Goal: Task Accomplishment & Management: Manage account settings

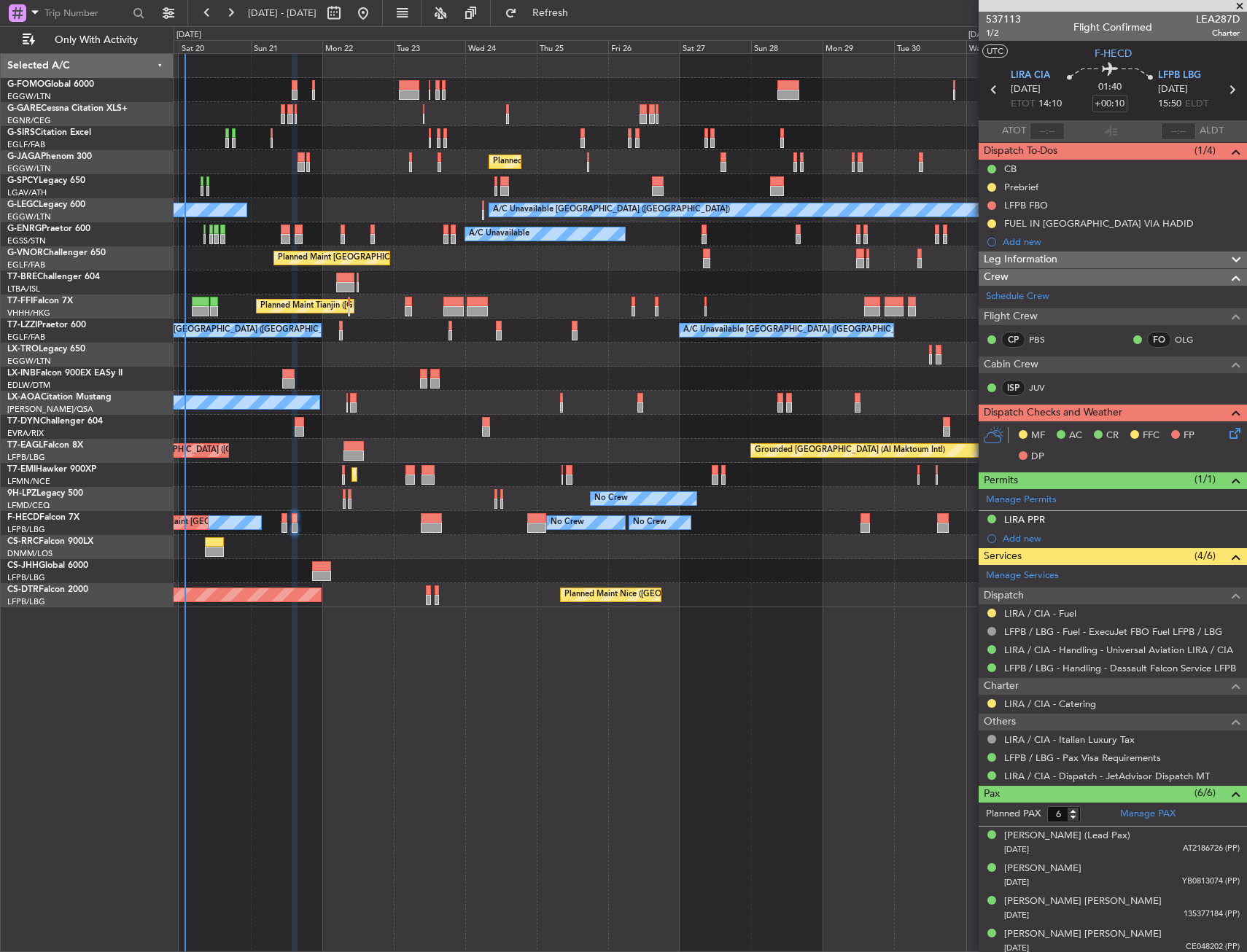
click at [569, 127] on div "Unplanned Maint [GEOGRAPHIC_DATA] ([GEOGRAPHIC_DATA])" at bounding box center [709, 137] width 1072 height 24
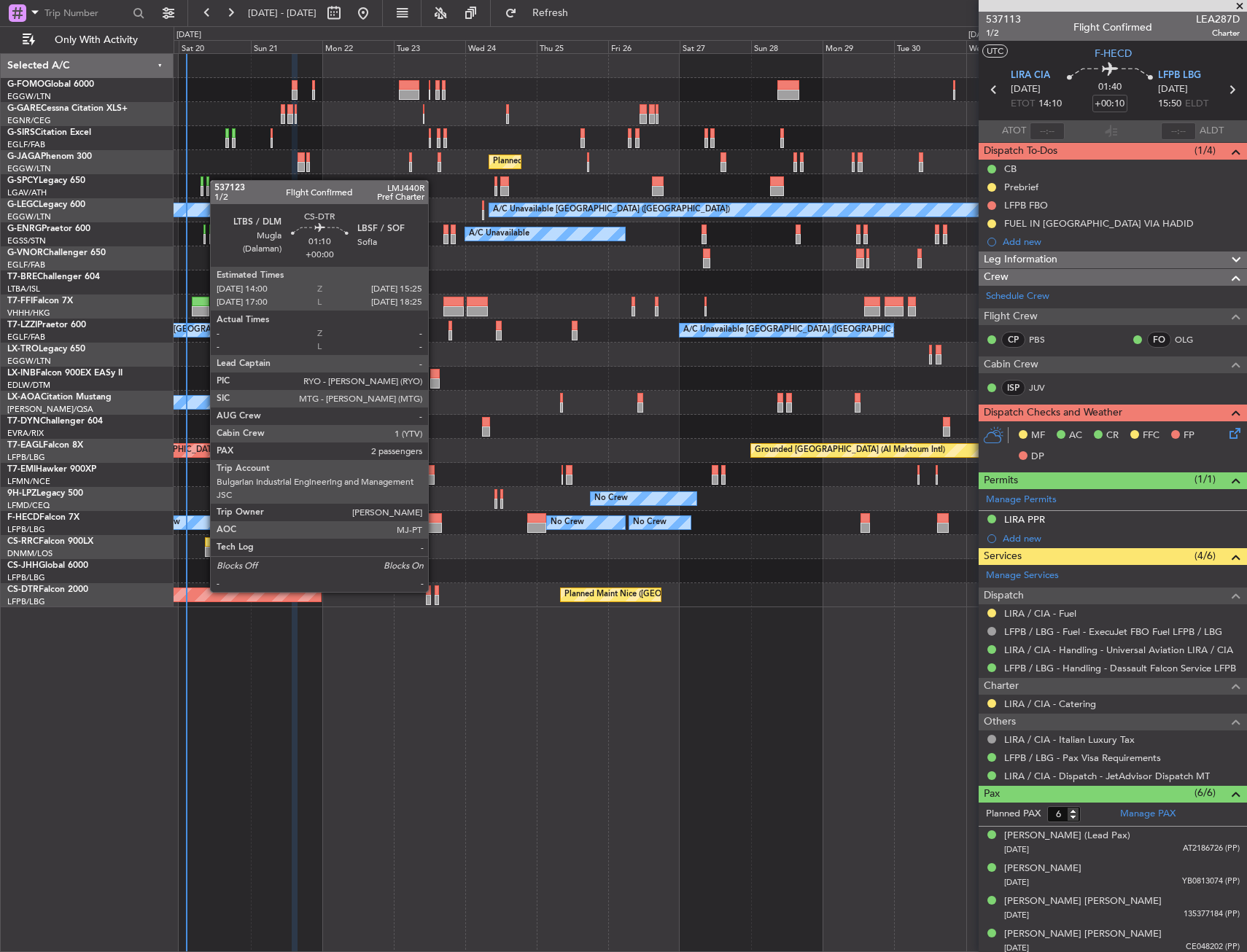
click at [434, 591] on div at bounding box center [437, 591] width 4 height 10
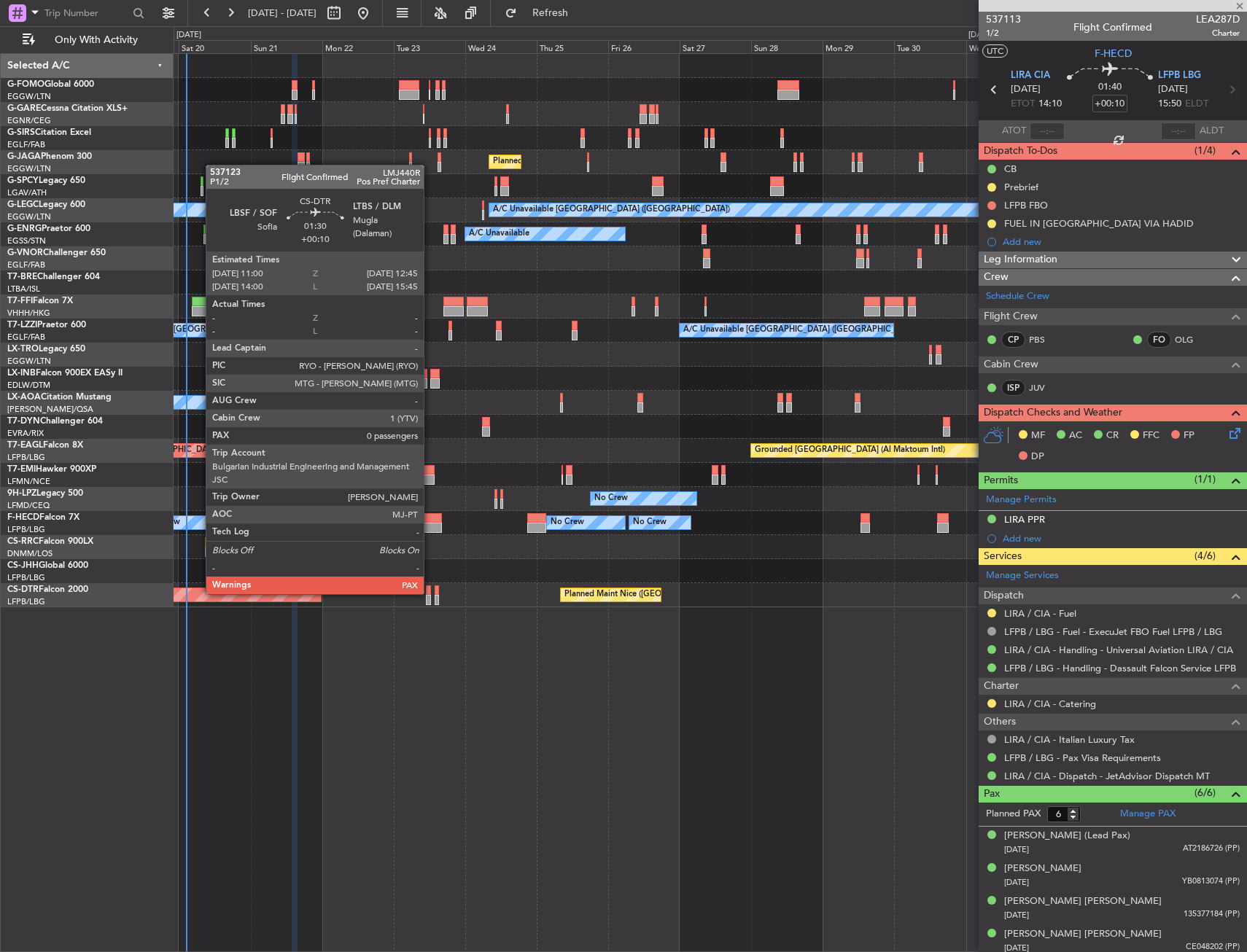
type input "2"
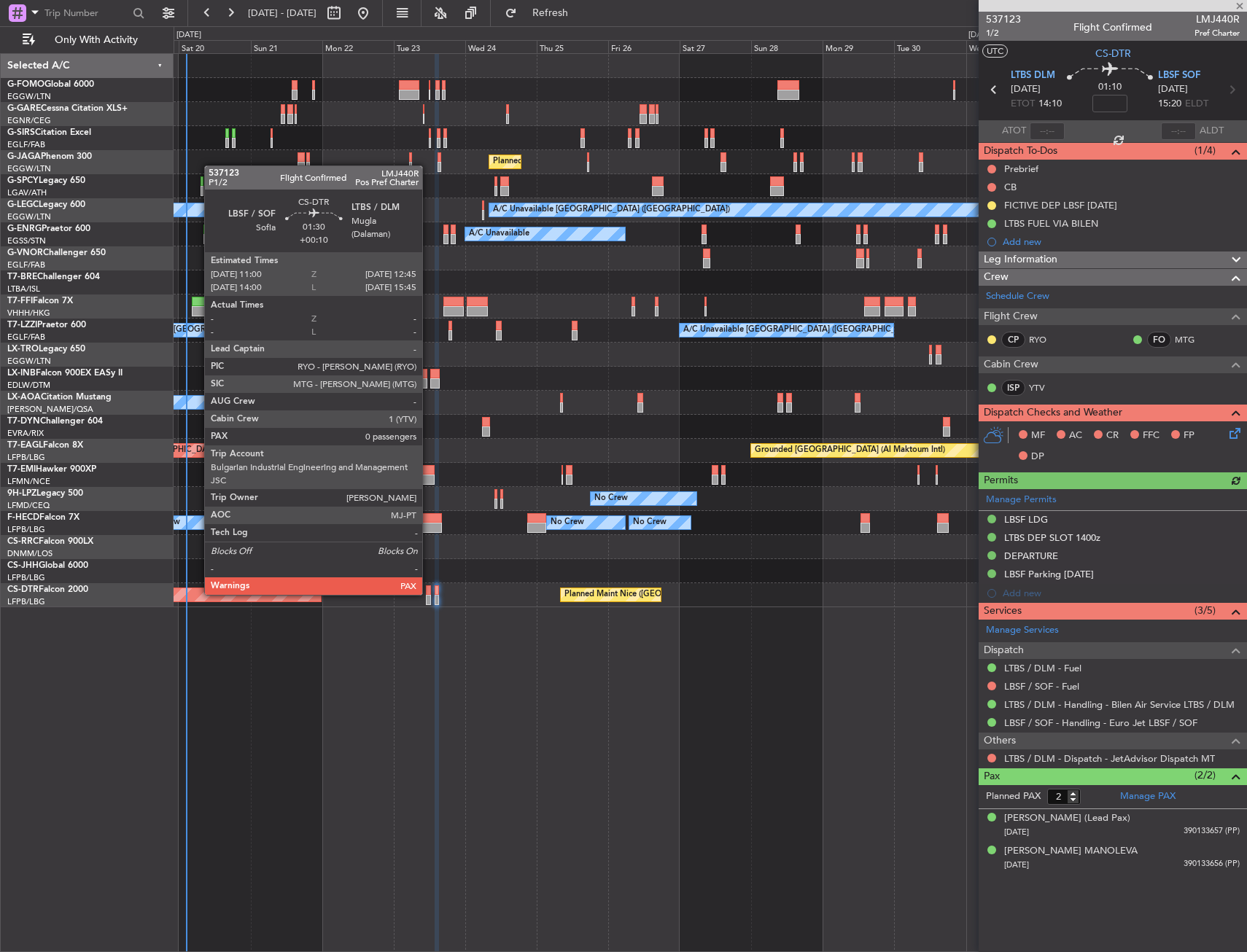
click at [429, 593] on div at bounding box center [429, 591] width 6 height 10
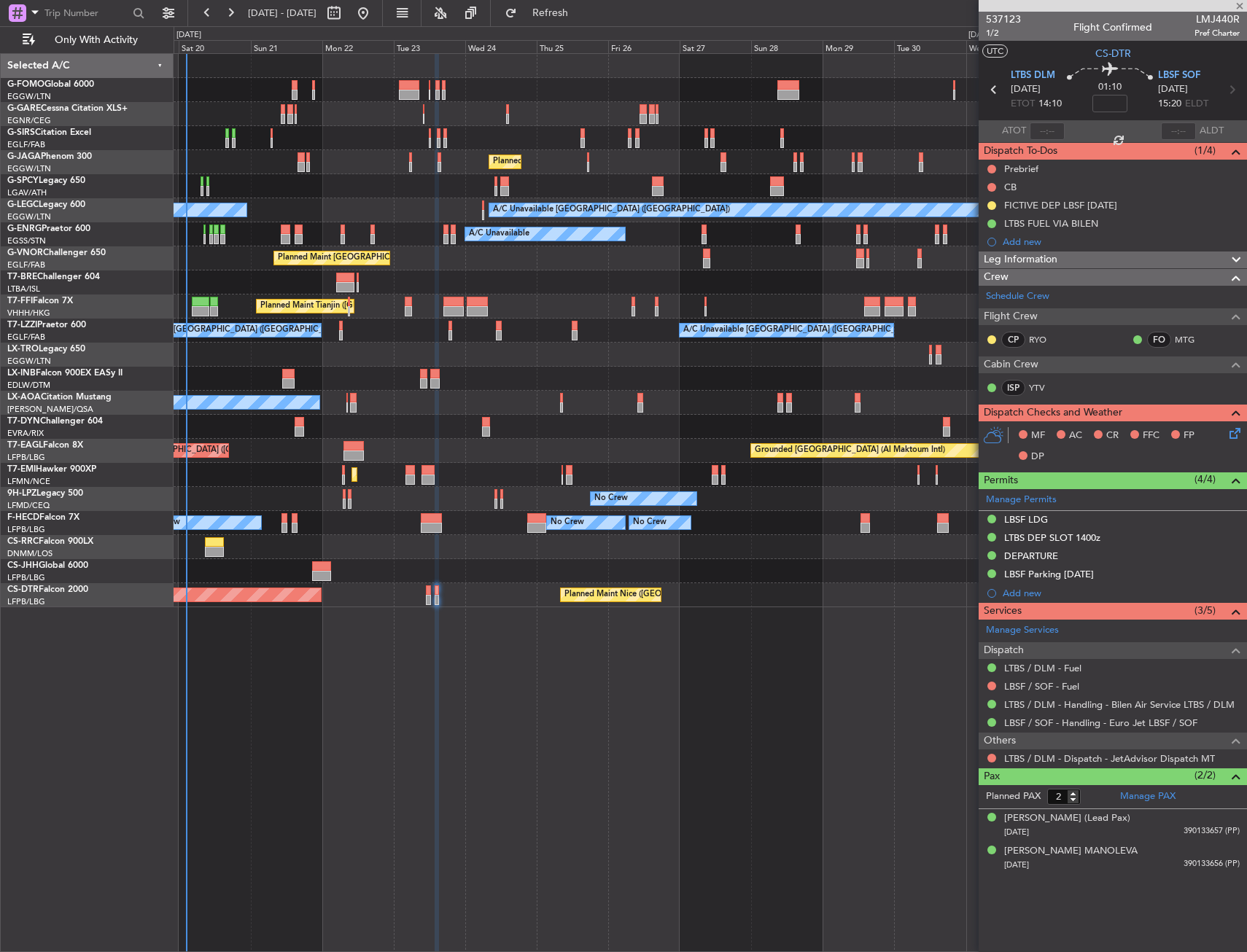
type input "+00:10"
type input "0"
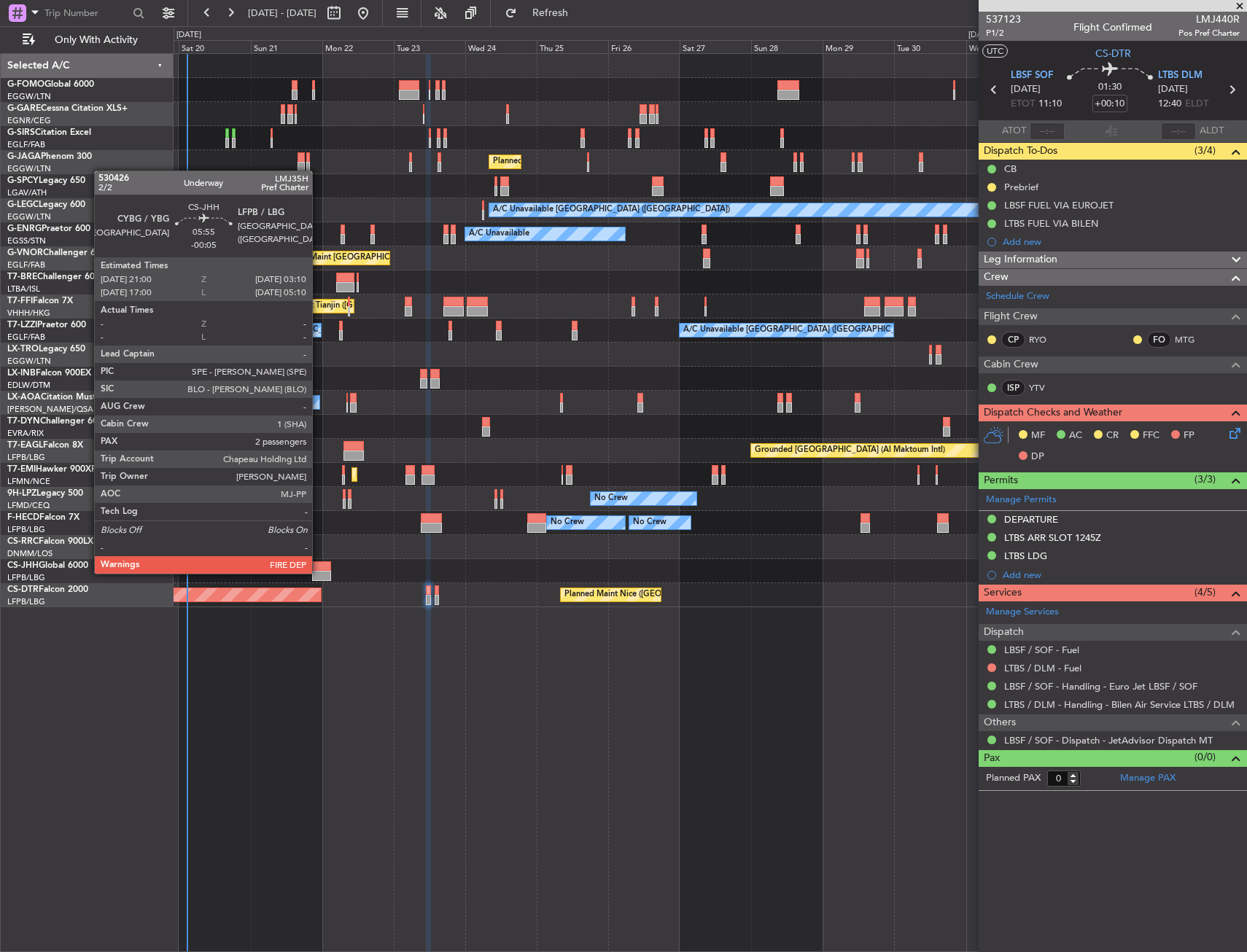
click at [319, 573] on div at bounding box center [322, 576] width 19 height 10
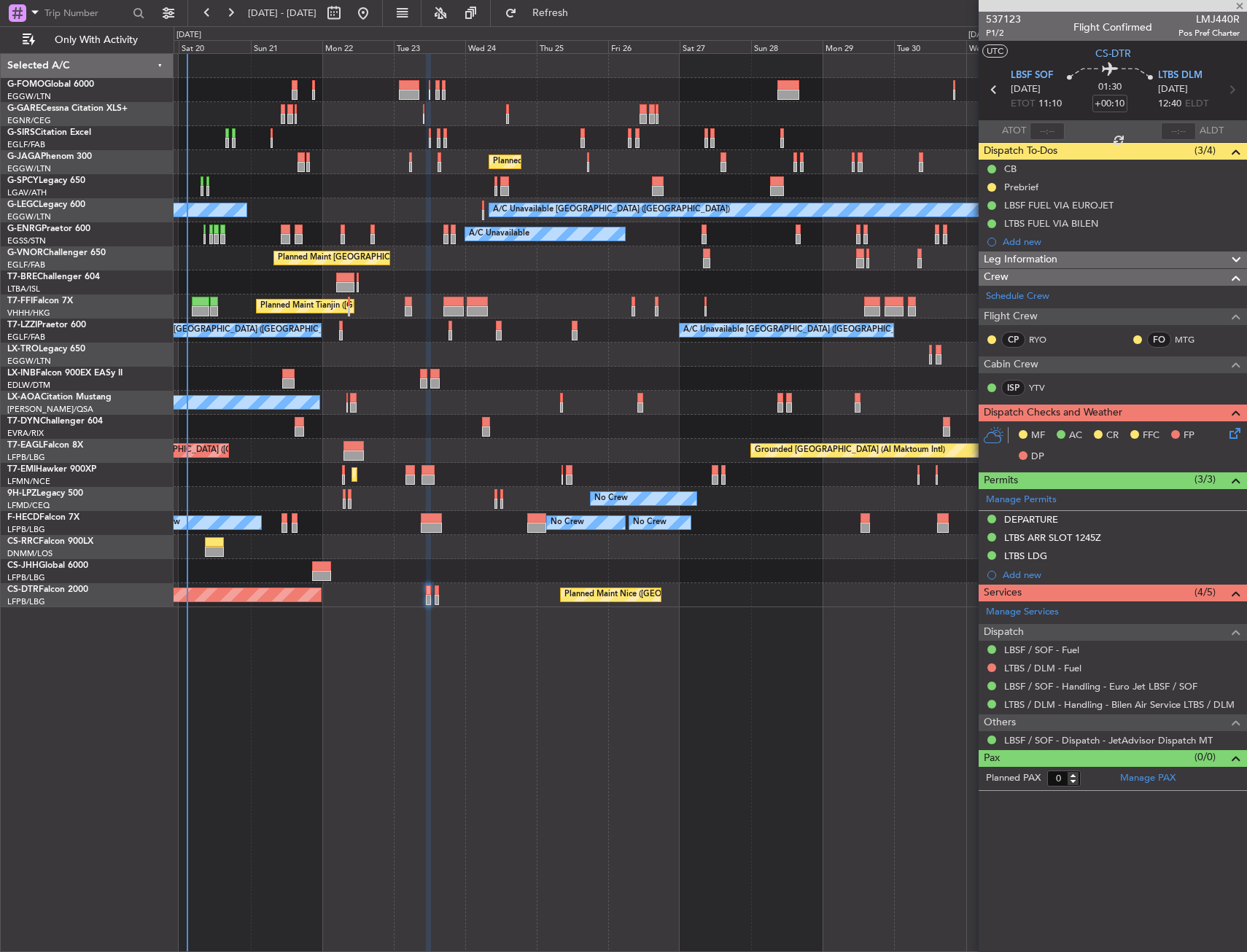
type input "-00:05"
type input "2"
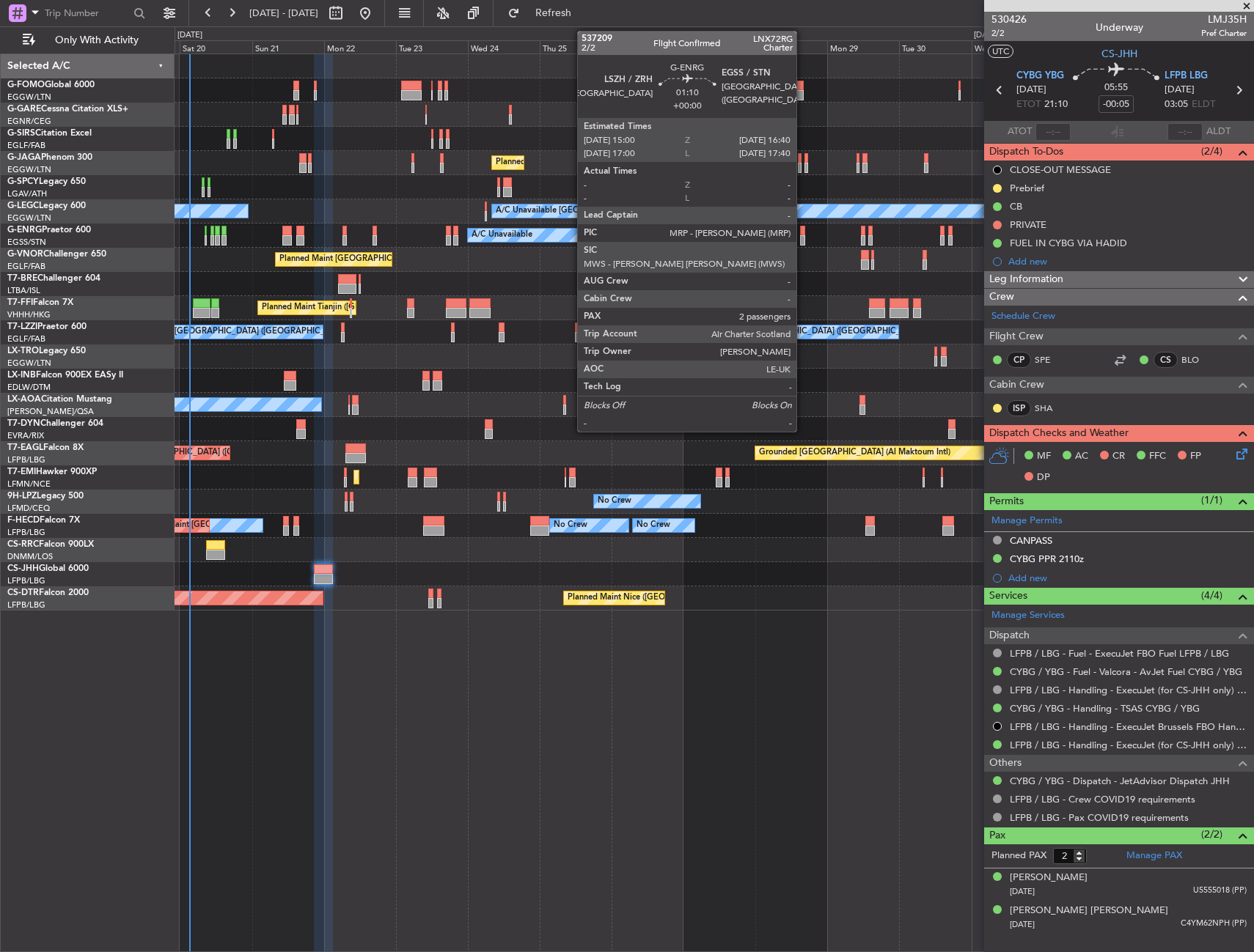
click at [803, 235] on div at bounding box center [802, 240] width 5 height 10
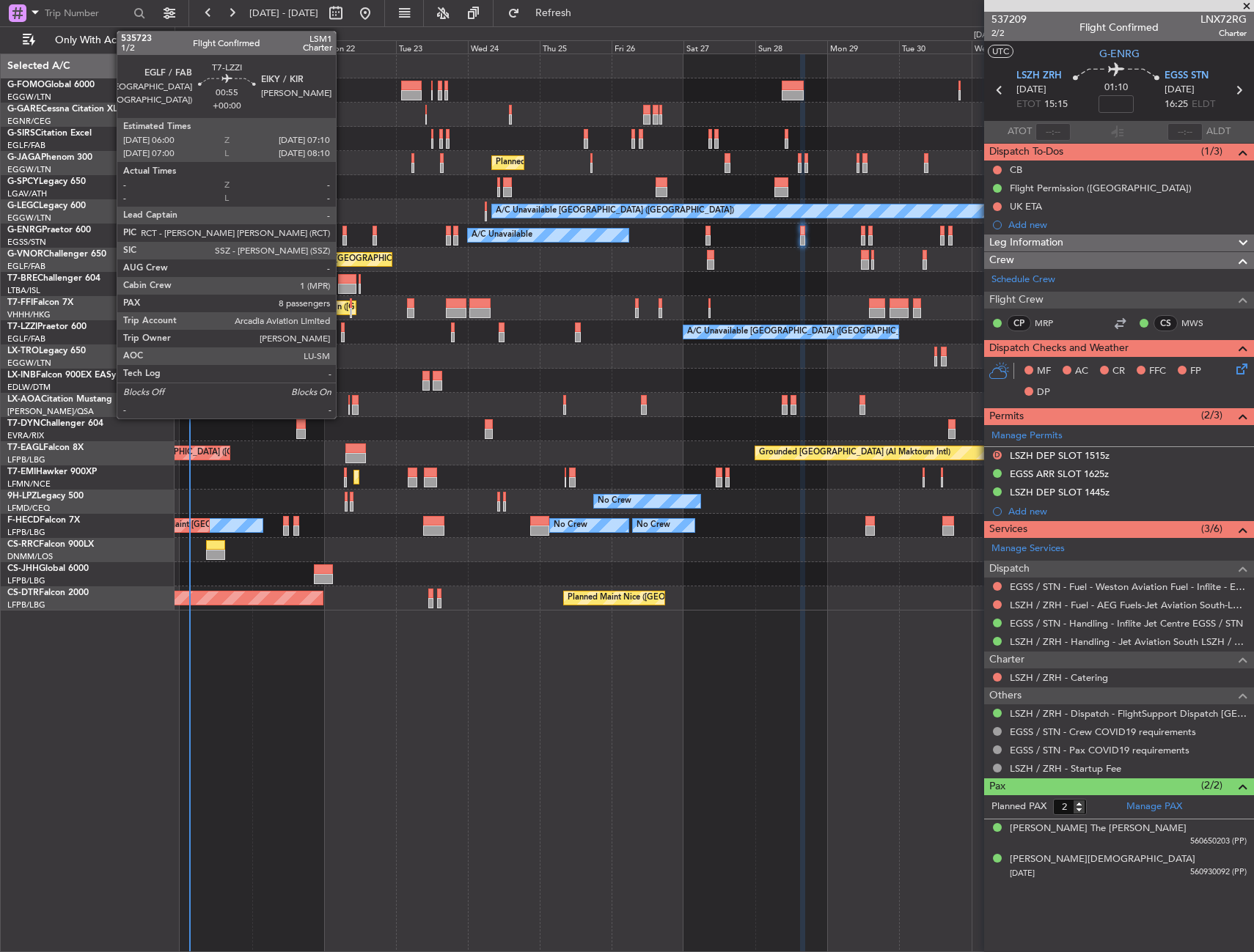
click at [343, 332] on div at bounding box center [343, 328] width 4 height 10
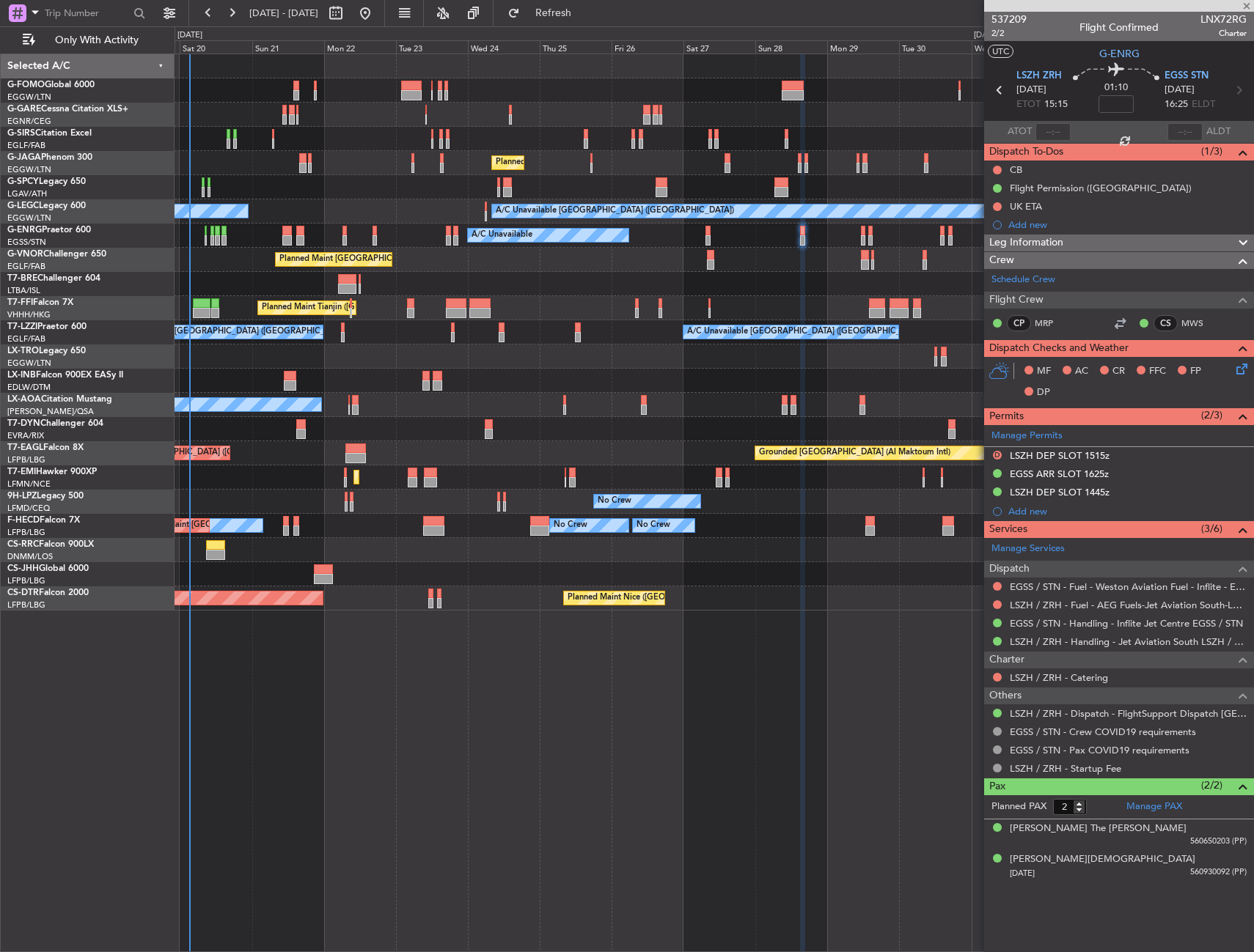
type input "8"
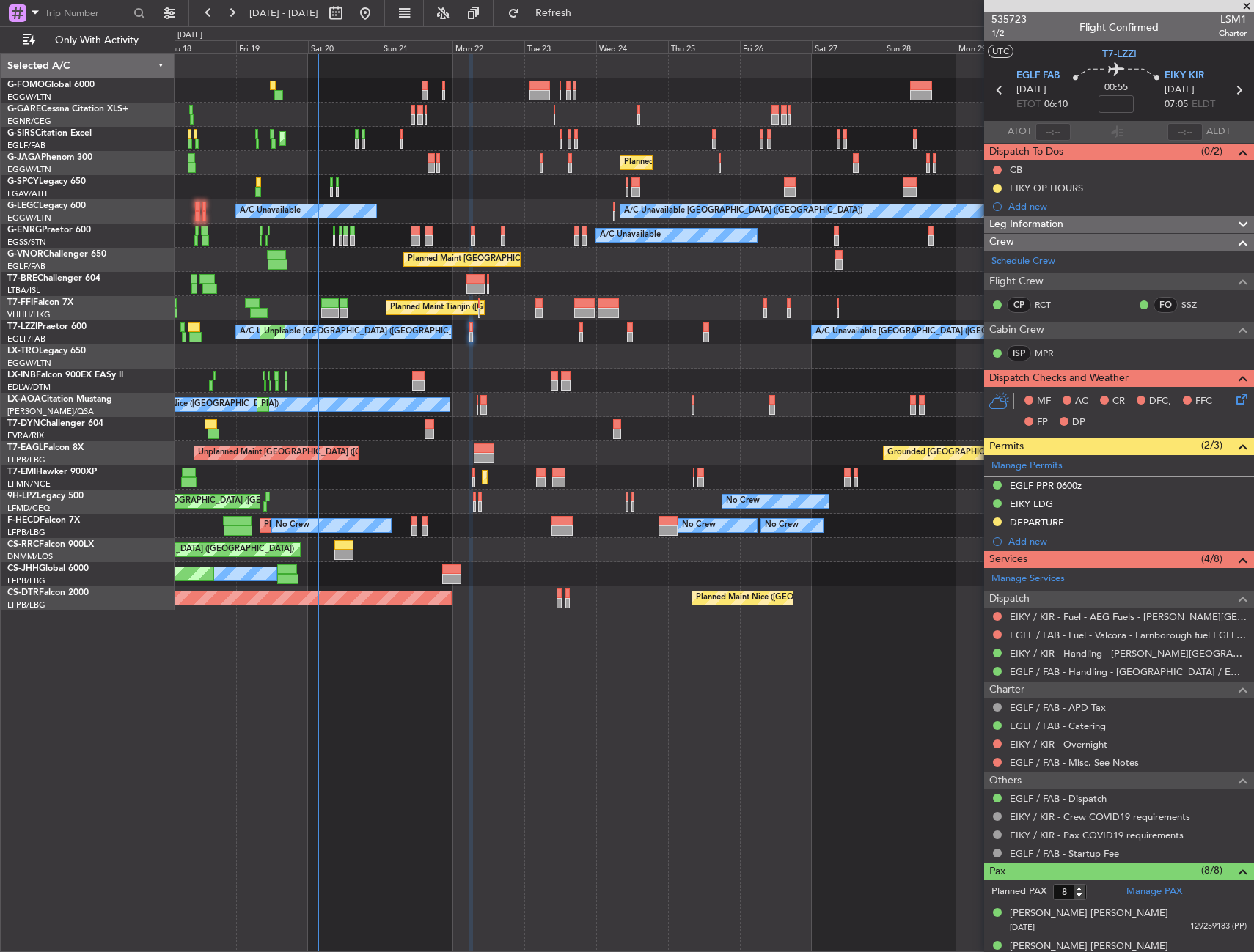
click at [368, 366] on div "Unplanned Maint [GEOGRAPHIC_DATA] ([GEOGRAPHIC_DATA]) Planned Maint [GEOGRAPHIC…" at bounding box center [713, 332] width 1078 height 556
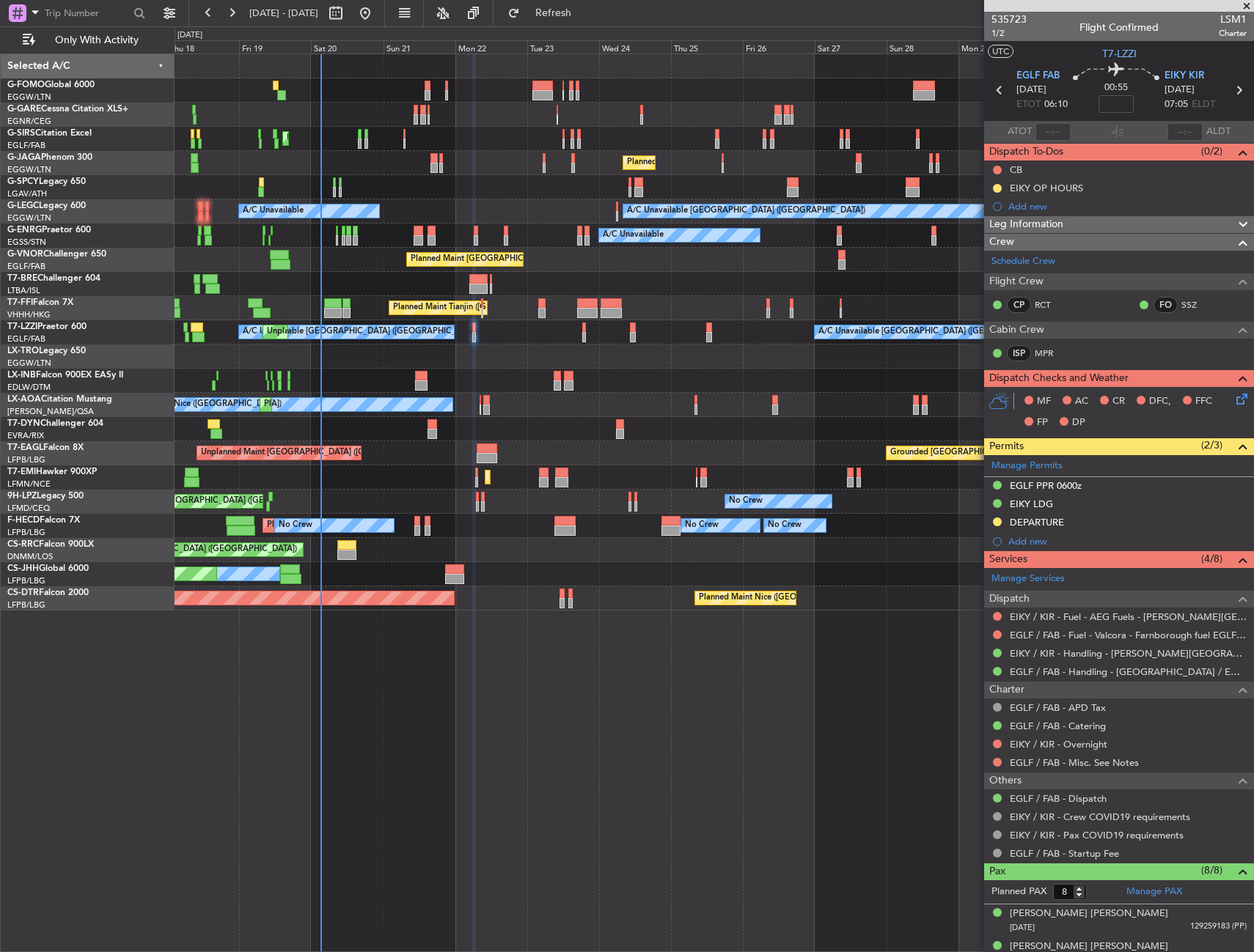
drag, startPoint x: 68, startPoint y: 45, endPoint x: 71, endPoint y: 70, distance: 25.2
click at [68, 45] on span "Only With Activity" at bounding box center [96, 40] width 117 height 10
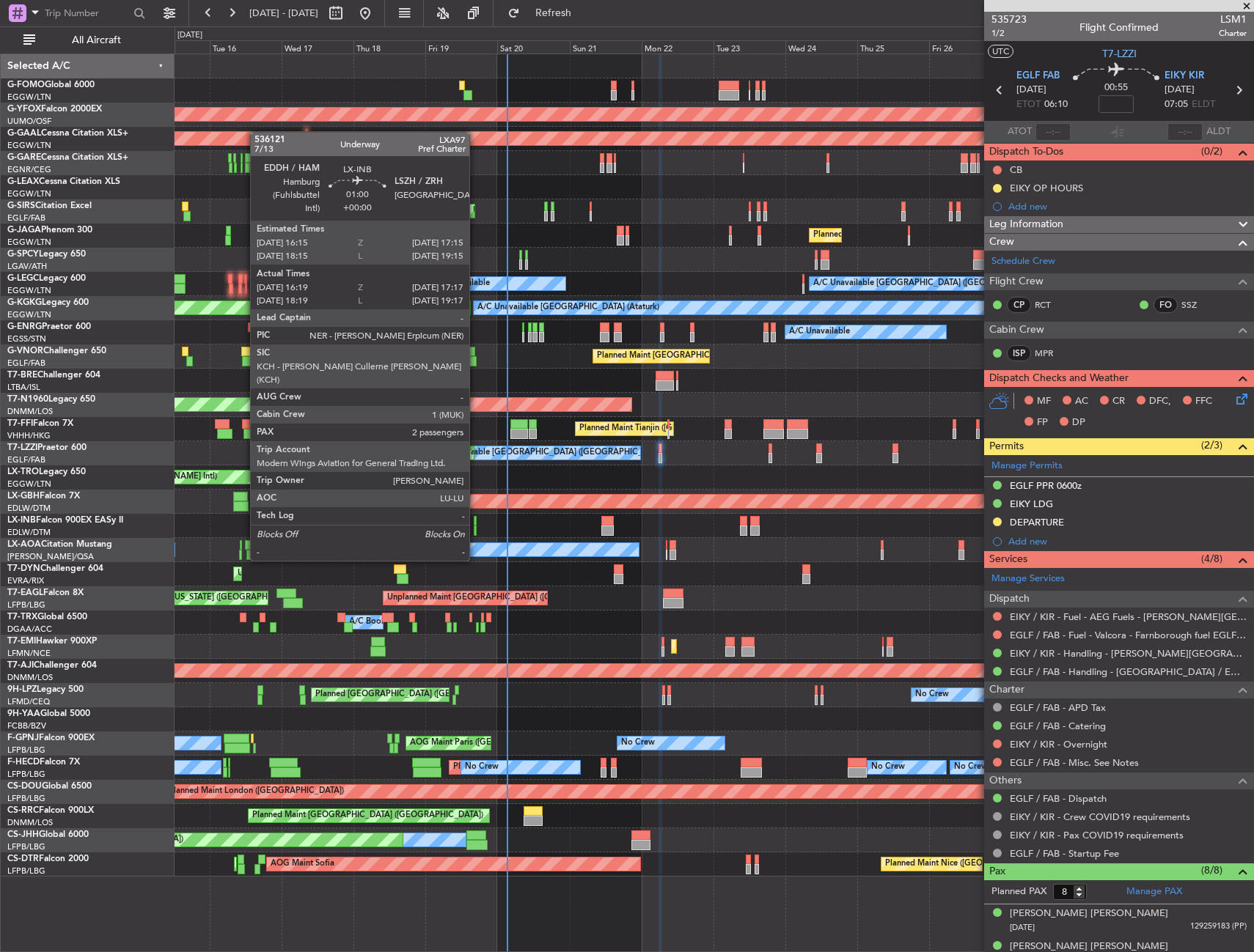
click at [476, 532] on div at bounding box center [475, 531] width 3 height 10
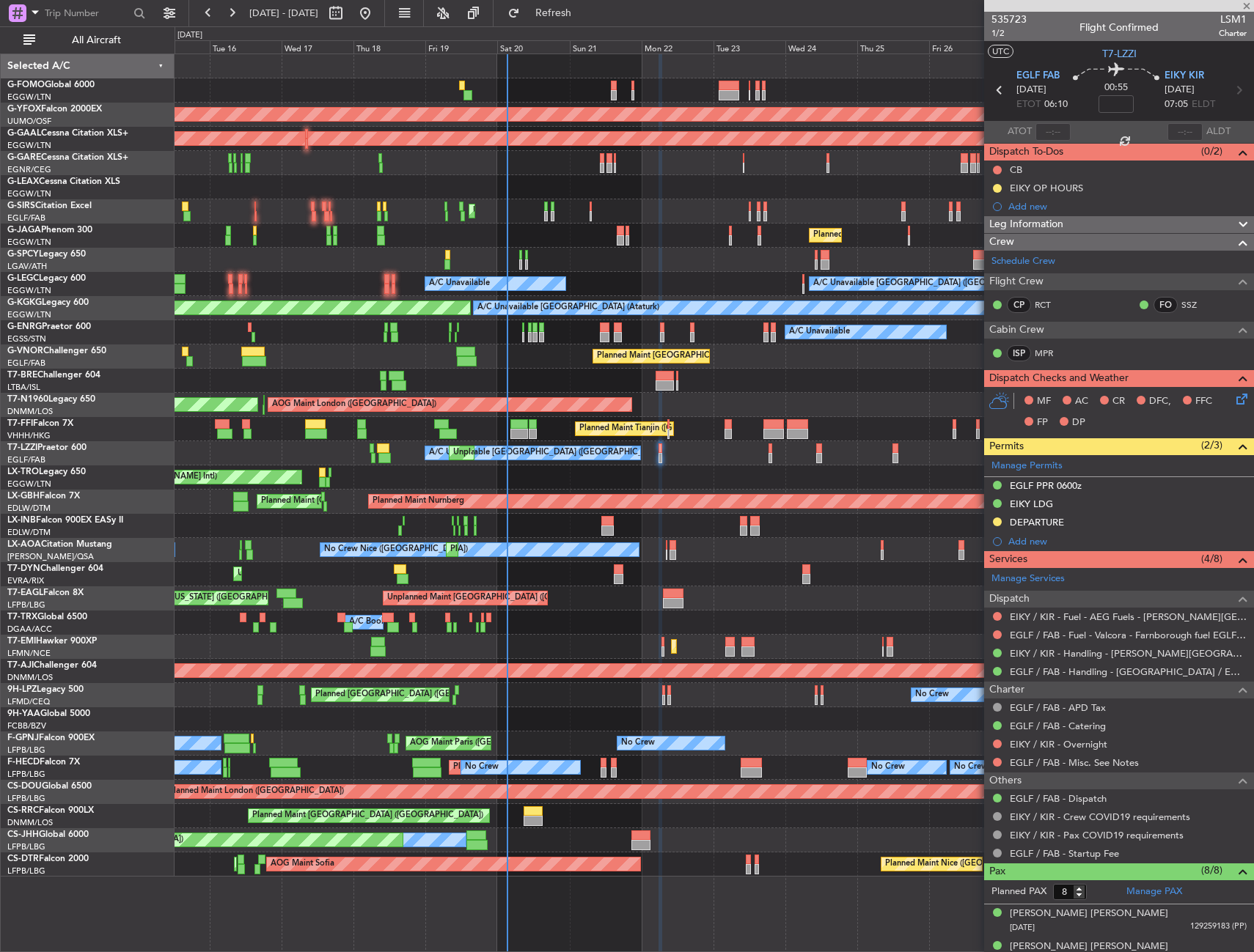
type input "16:19"
type input "17:17"
type input "2"
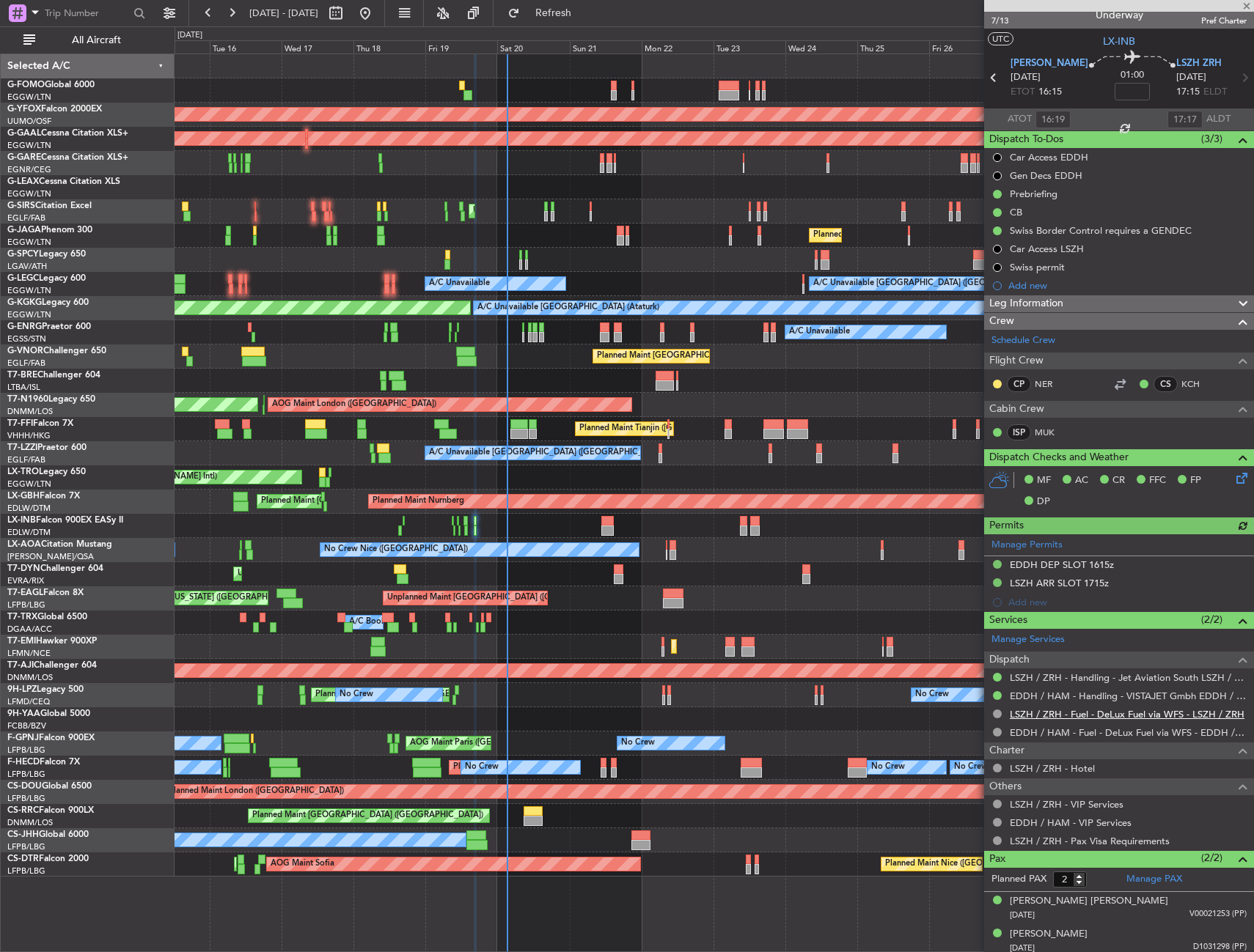
scroll to position [18, 0]
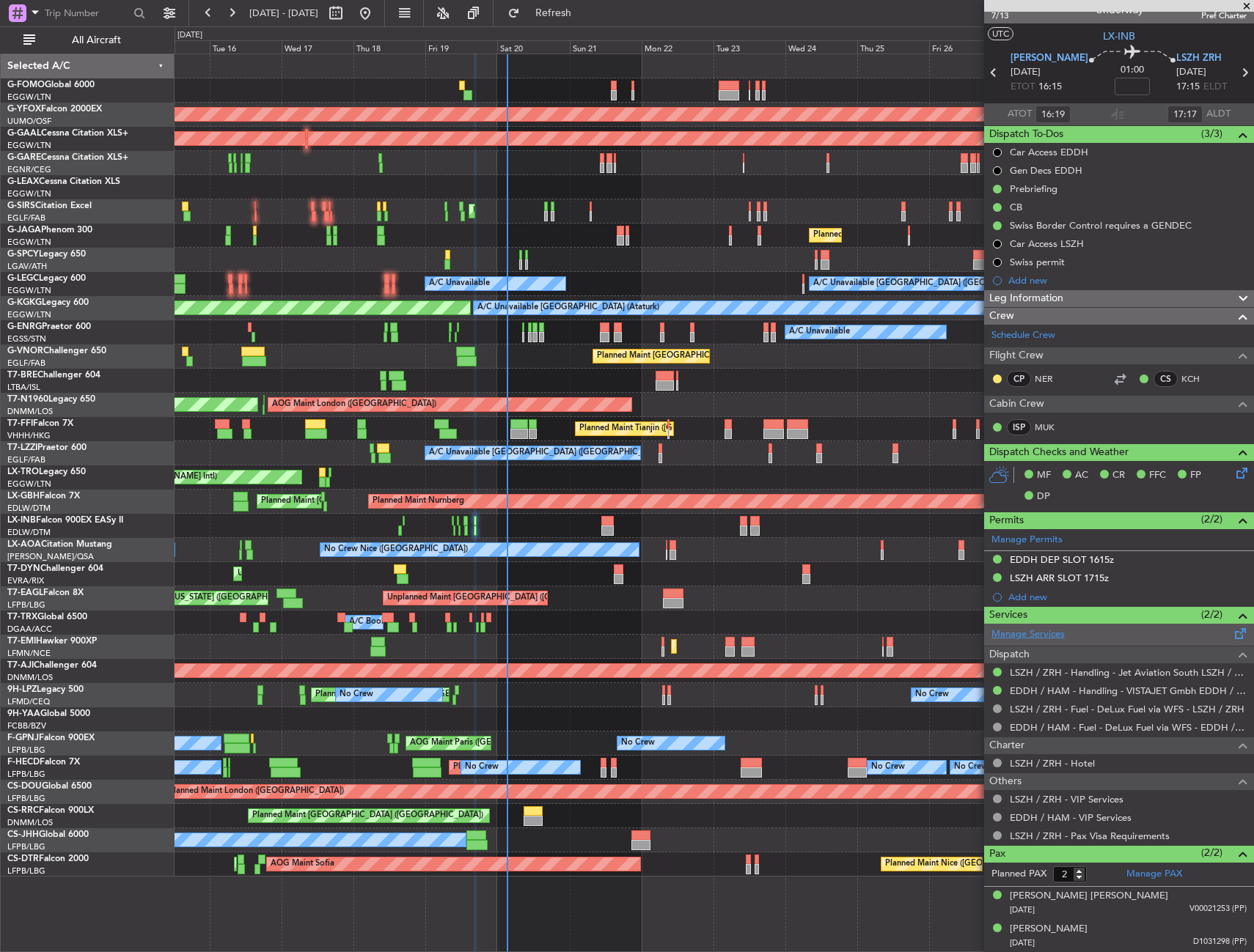
click at [1025, 638] on link "Manage Services" at bounding box center [1028, 634] width 74 height 15
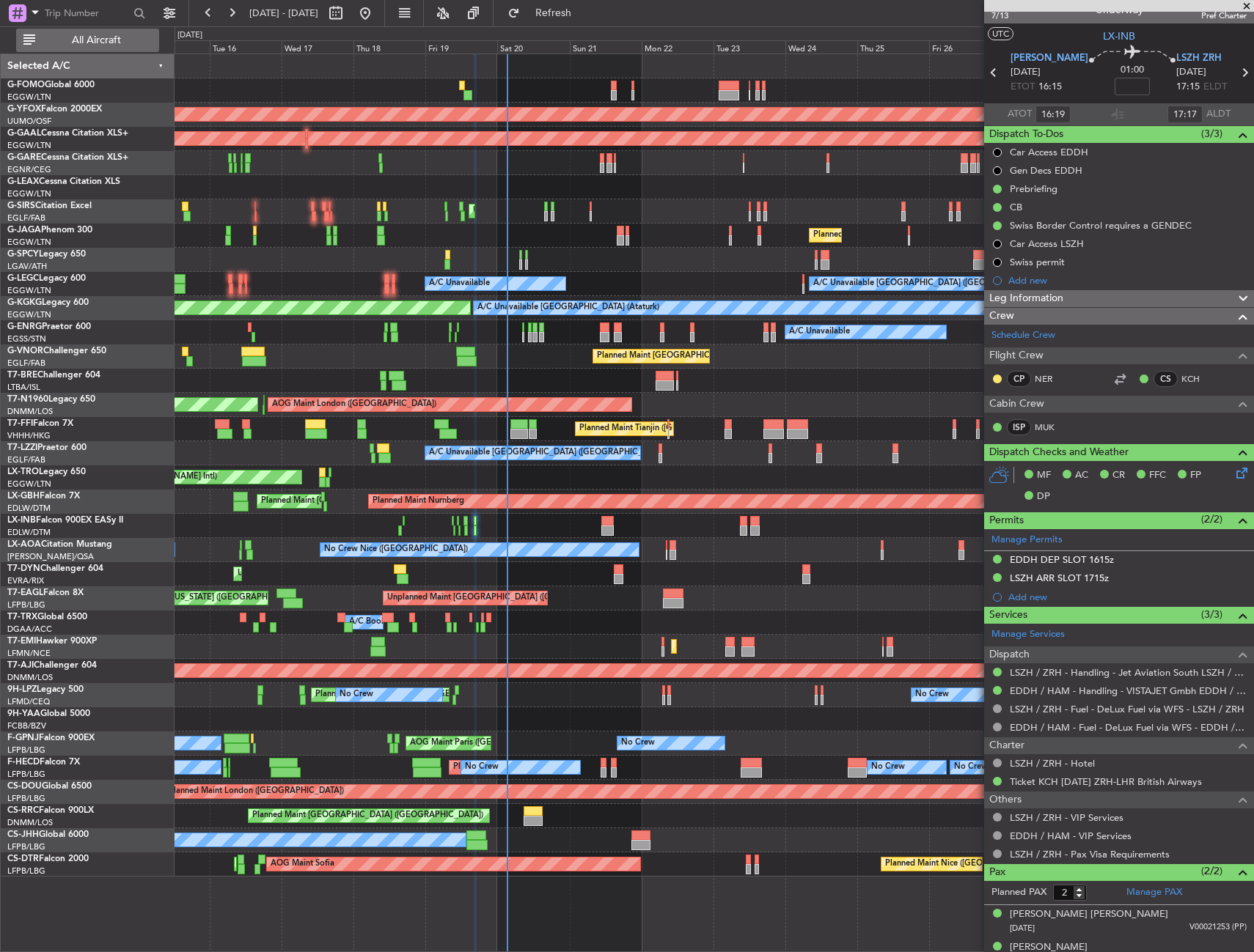
click at [152, 48] on button "All Aircraft" at bounding box center [88, 40] width 143 height 24
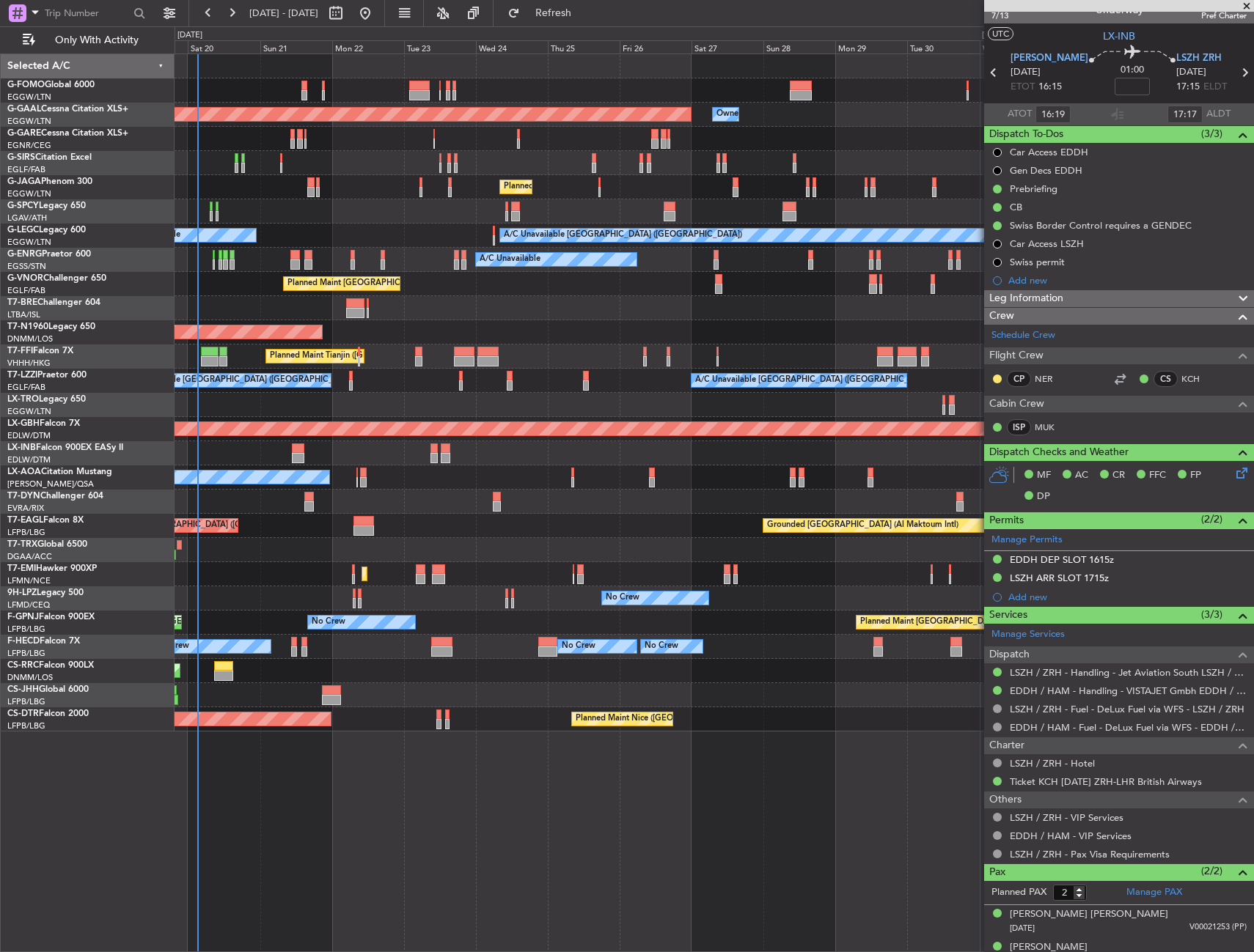
click at [385, 355] on div "Planned Maint Dusseldorf Owner Owner Unplanned Maint [GEOGRAPHIC_DATA] ([GEOGRA…" at bounding box center [713, 393] width 1078 height 677
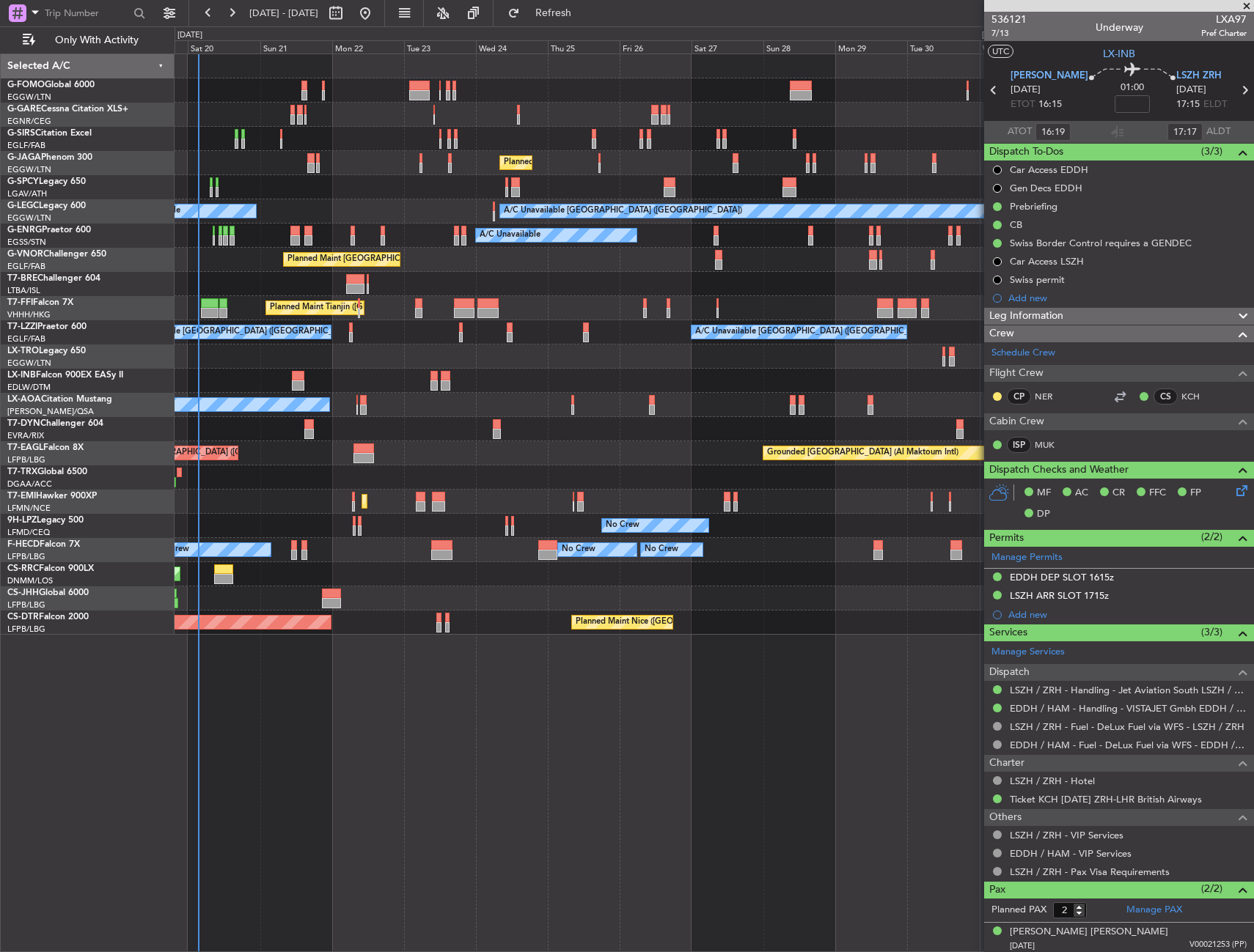
scroll to position [18, 0]
